Goal: Information Seeking & Learning: Learn about a topic

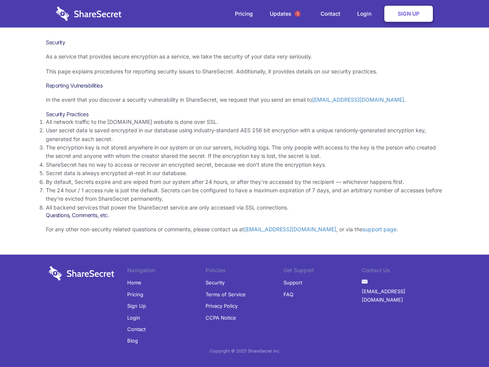
click at [245, 183] on li "By default, Secrets expire and are wiped from our system after 24 hours, or aft…" at bounding box center [245, 182] width 398 height 8
click at [298, 14] on span "1" at bounding box center [298, 14] width 6 height 6
